Goal: Task Accomplishment & Management: Manage account settings

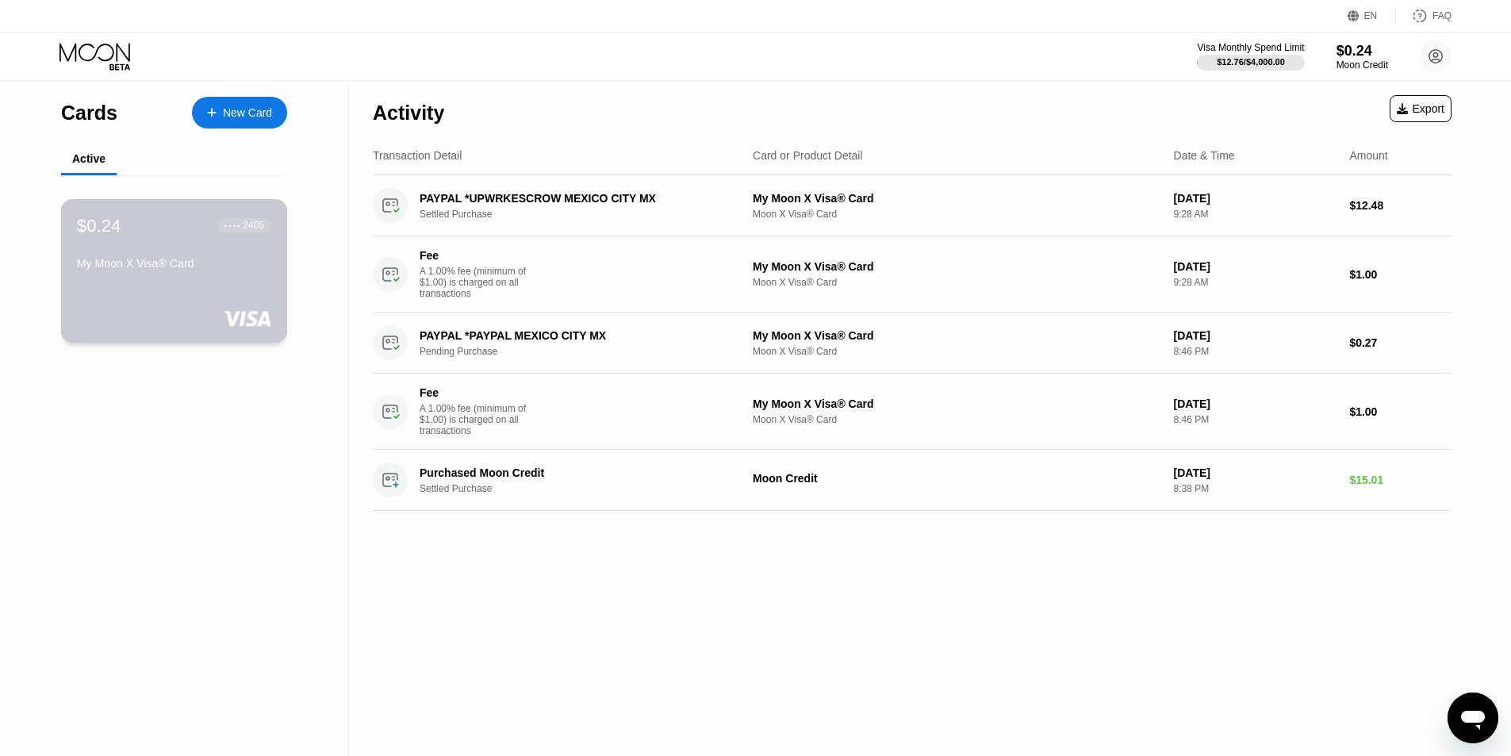
click at [239, 276] on div "My Moon X Visa® Card" at bounding box center [174, 266] width 194 height 19
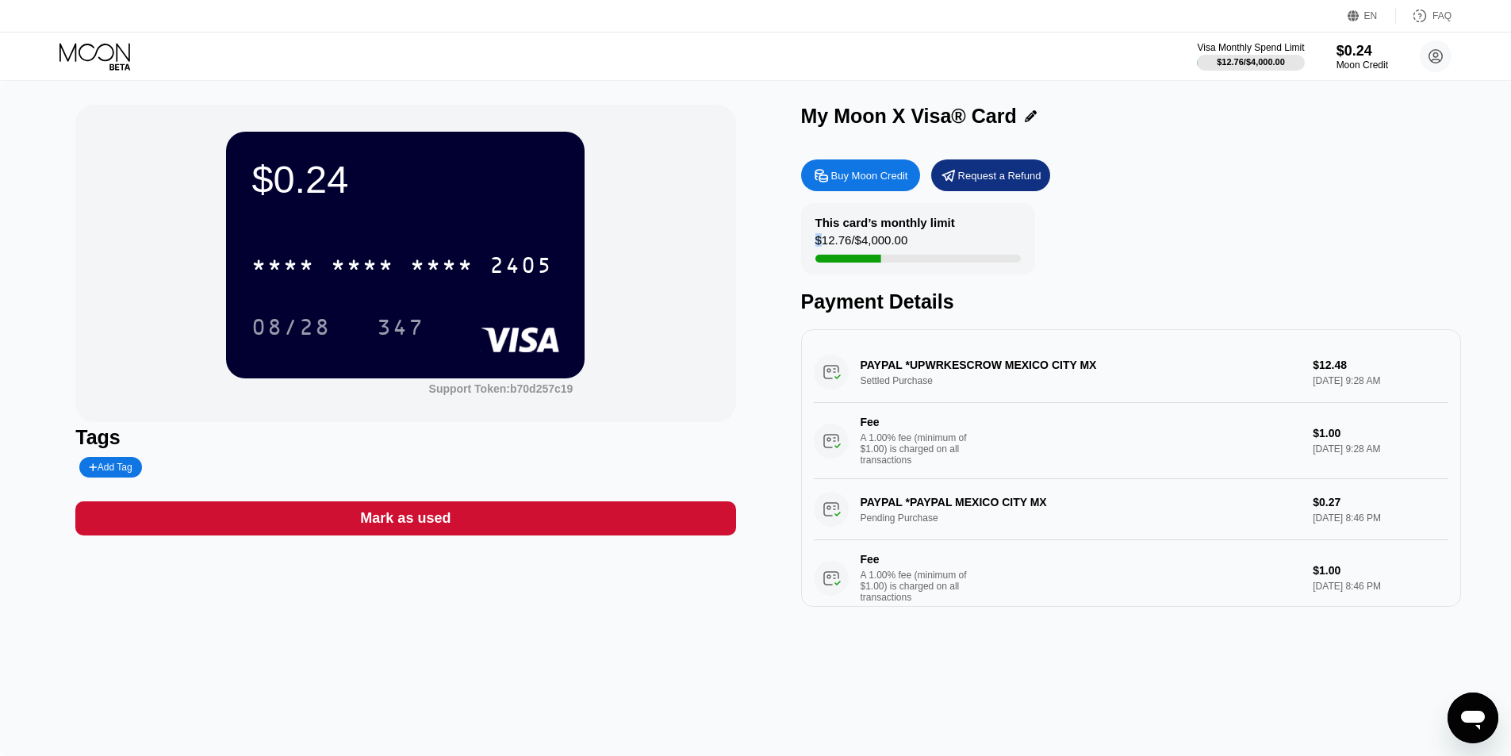
drag, startPoint x: 822, startPoint y: 240, endPoint x: 942, endPoint y: 240, distance: 120.6
click at [942, 240] on div "This card’s monthly limit $12.76 / $4,000.00" at bounding box center [918, 238] width 234 height 71
click at [1154, 240] on div "This card’s monthly limit $12.76 / $4,000.00 Payment Details" at bounding box center [1131, 258] width 660 height 110
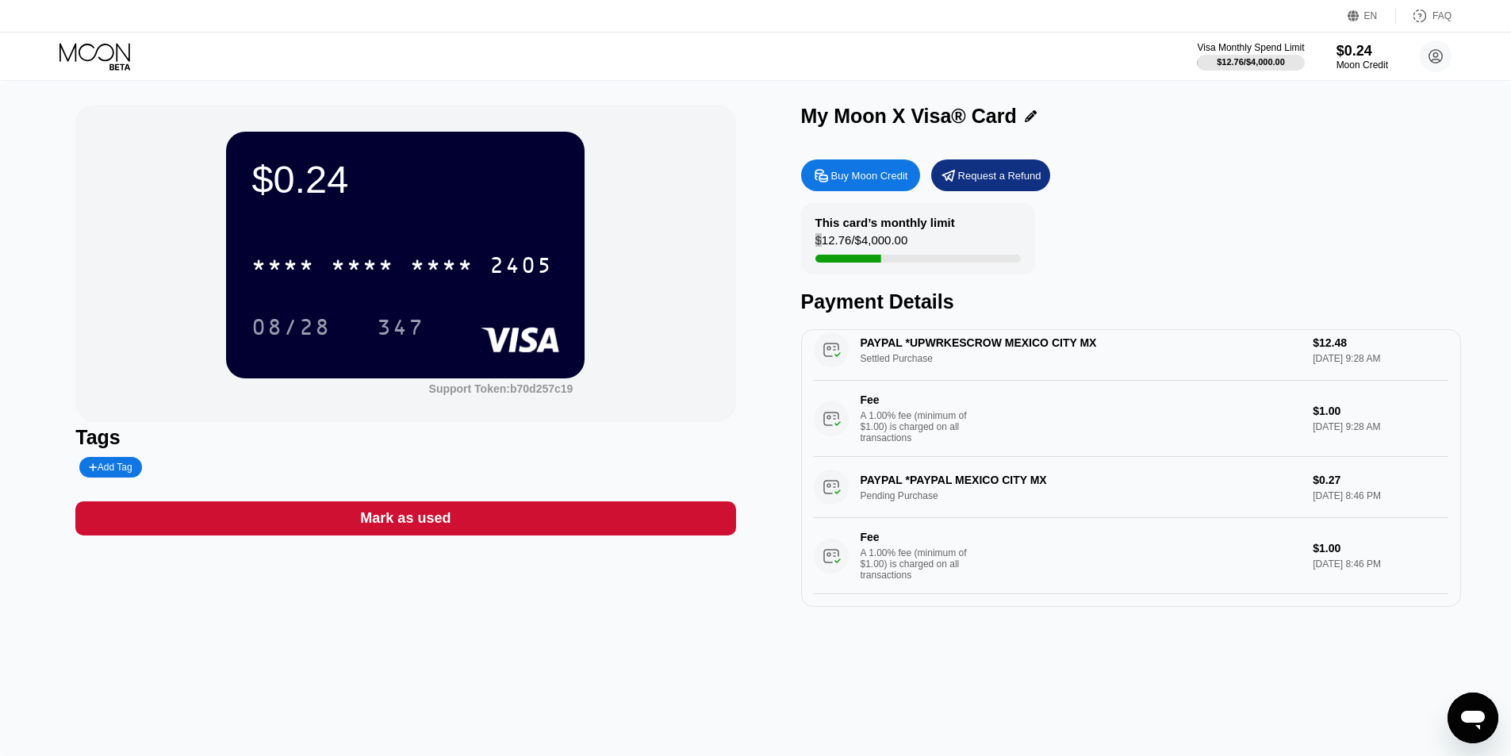
click at [1468, 725] on icon "Open messaging window" at bounding box center [1473, 718] width 29 height 29
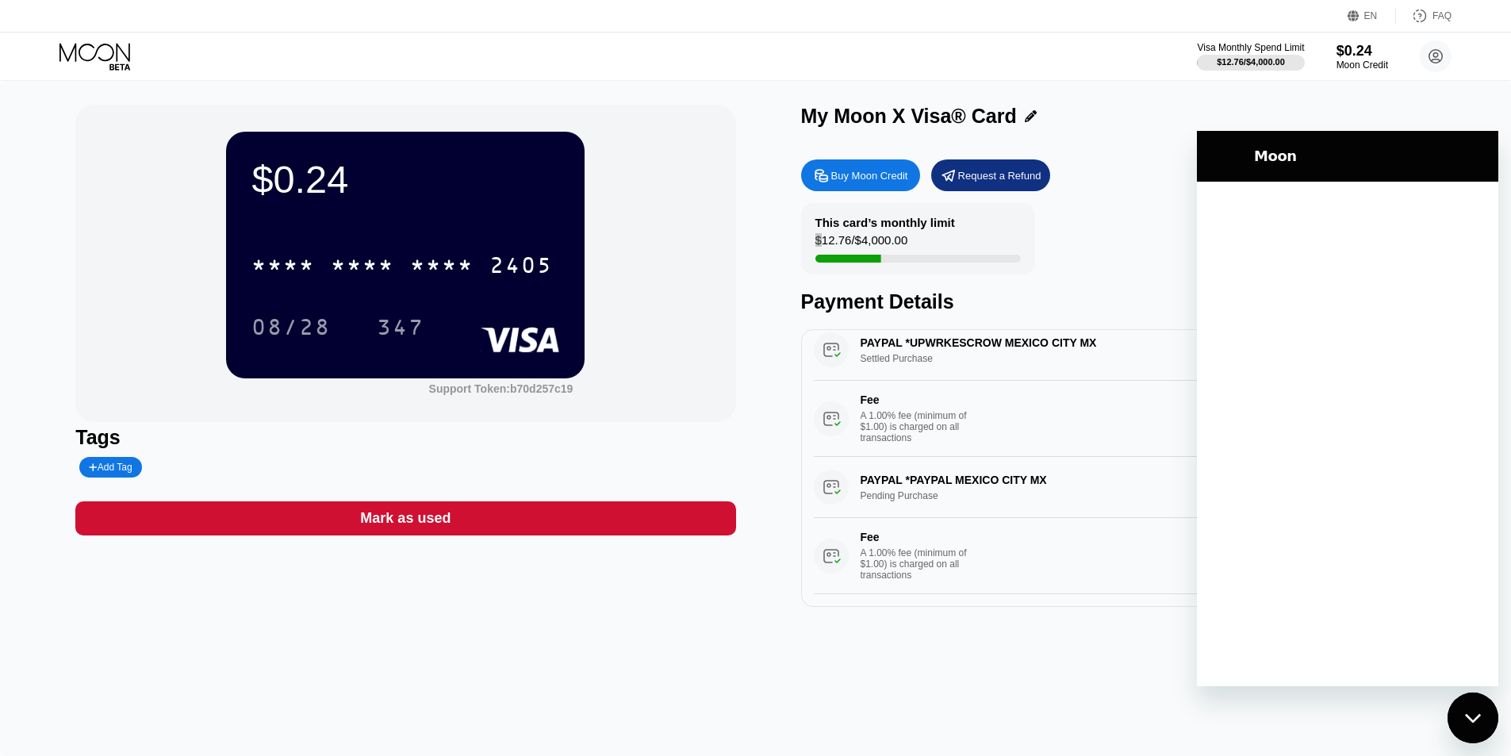
scroll to position [0, 0]
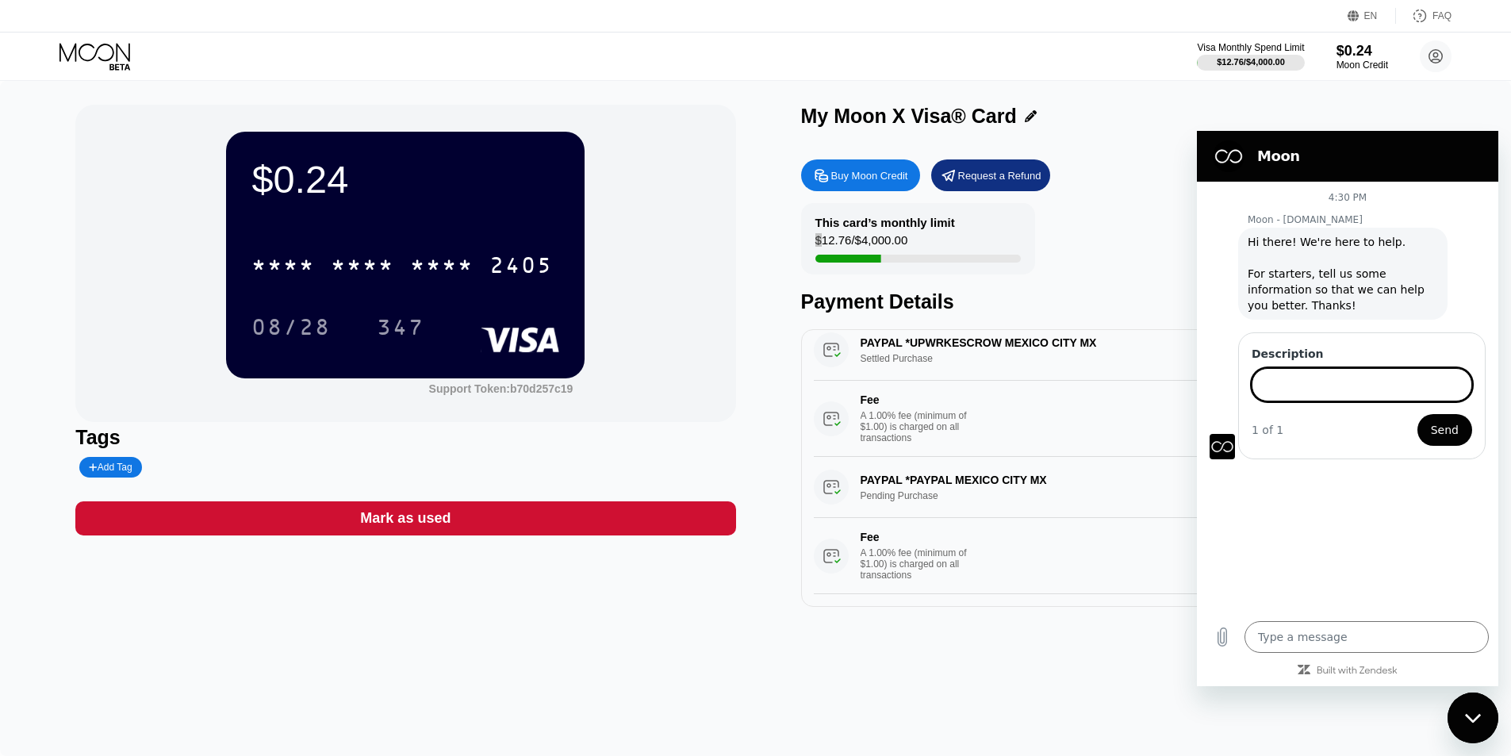
click at [1484, 720] on div "Close messaging window" at bounding box center [1473, 718] width 48 height 48
type textarea "x"
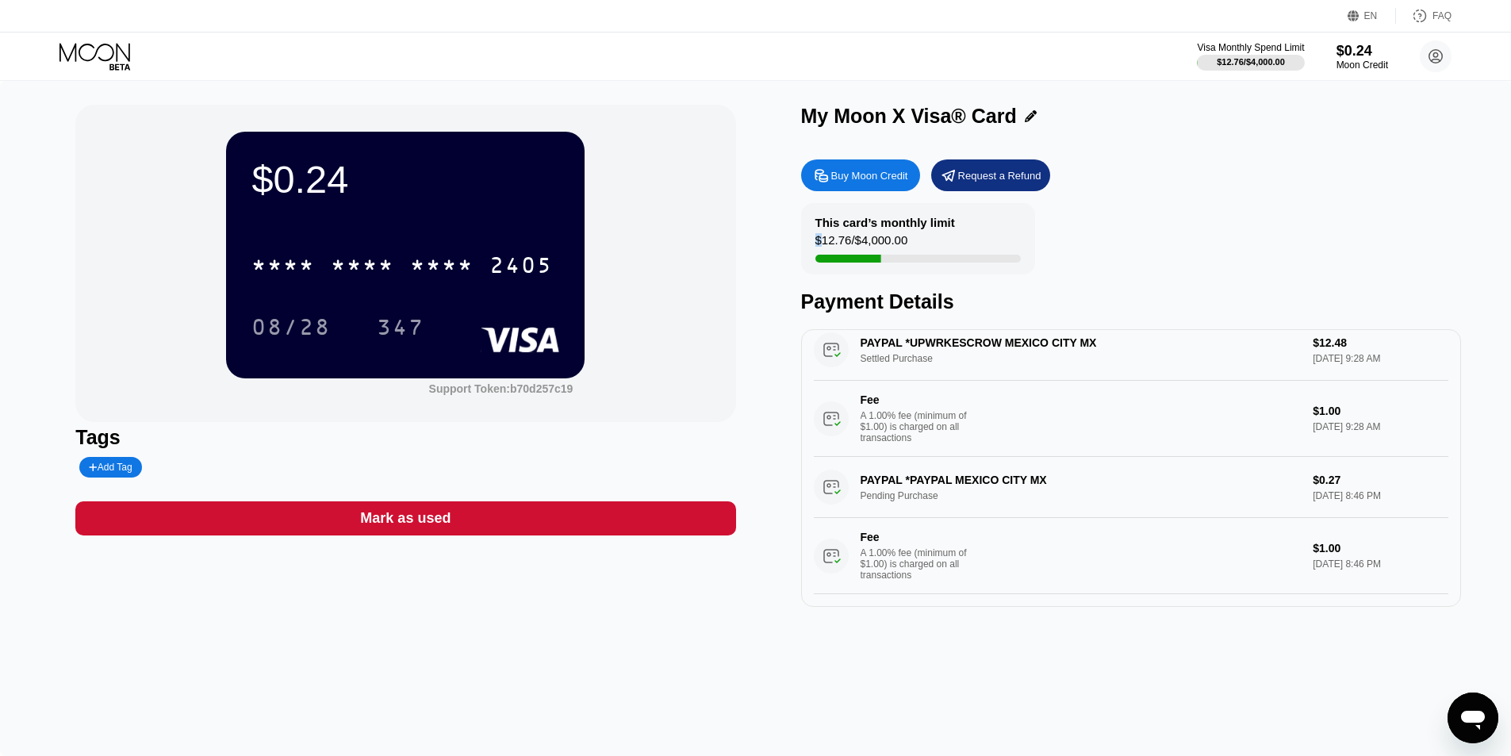
click at [1468, 390] on div "$0.24 * * * * * * * * * * * * 2405 08/28 347 Support Token: b70d257c19 Tags Add…" at bounding box center [755, 418] width 1511 height 675
click at [789, 383] on div "$0.24 * * * * * * * * * * * * 2405 08/28 347 Support Token: b70d257c19 Tags Add…" at bounding box center [755, 356] width 1361 height 502
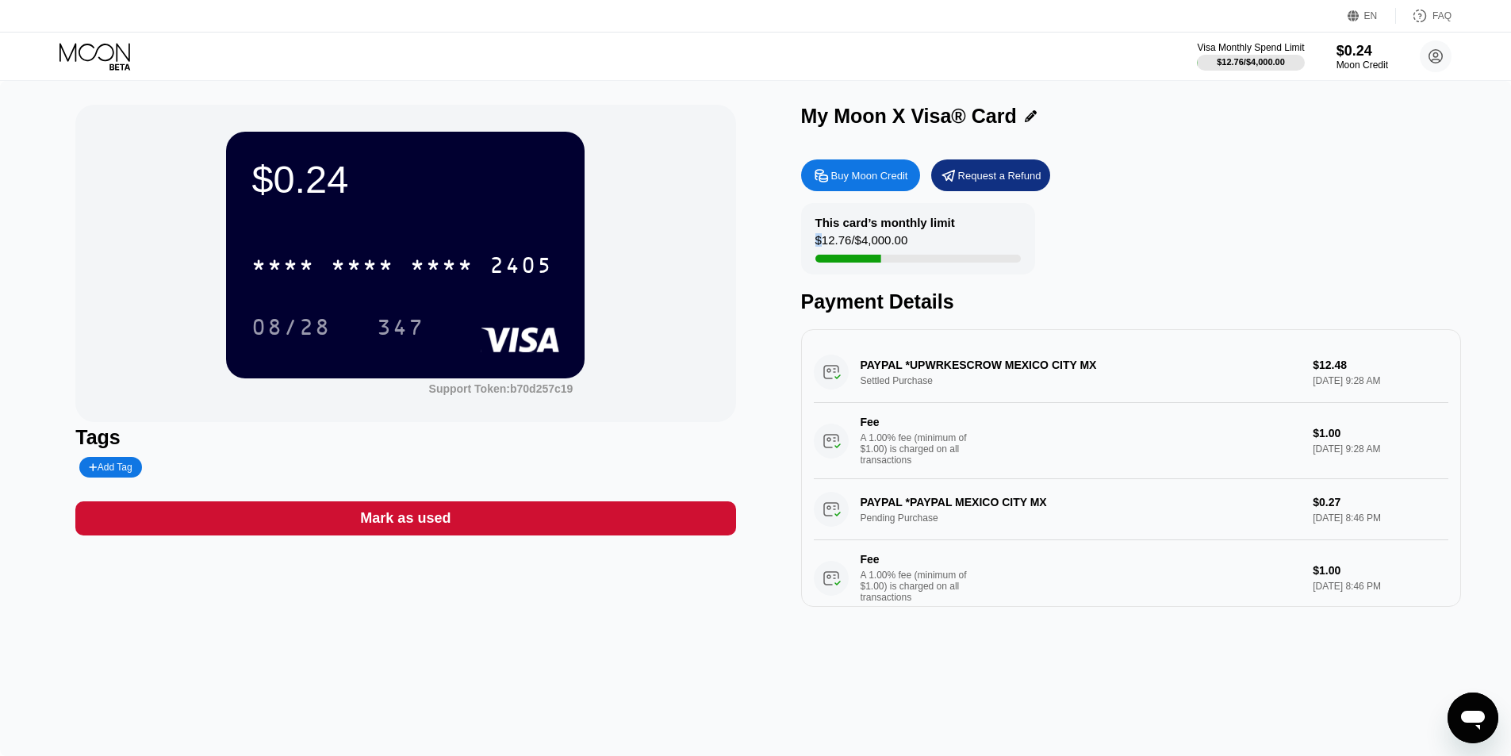
click at [766, 309] on div "$0.24 * * * * * * * * * * * * 2405 08/28 347 Support Token: b70d257c19 Tags Add…" at bounding box center [755, 356] width 1361 height 502
click at [850, 234] on div "This card’s monthly limit $12.76 / $4,000.00" at bounding box center [918, 238] width 234 height 71
click at [825, 242] on div "$12.76 / $4,000.00" at bounding box center [862, 243] width 93 height 21
